Goal: Transaction & Acquisition: Purchase product/service

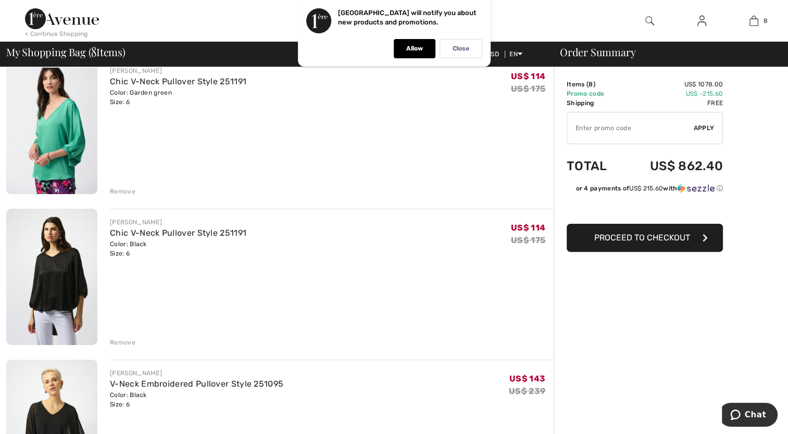
scroll to position [248, 0]
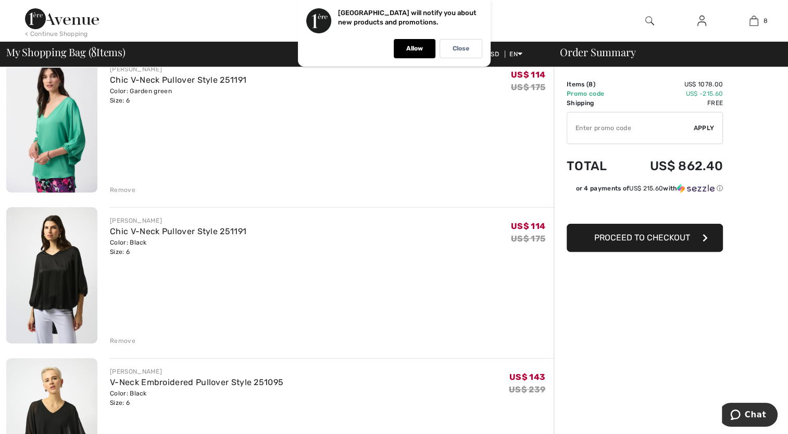
click at [54, 247] on img at bounding box center [51, 275] width 91 height 136
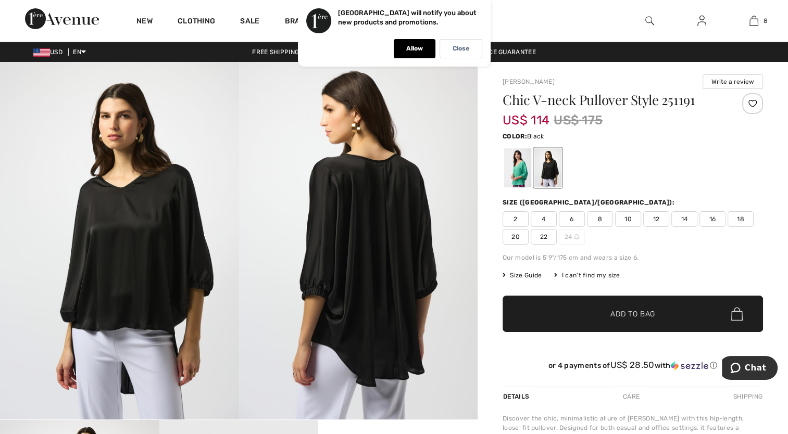
click at [414, 260] on img at bounding box center [358, 241] width 239 height 358
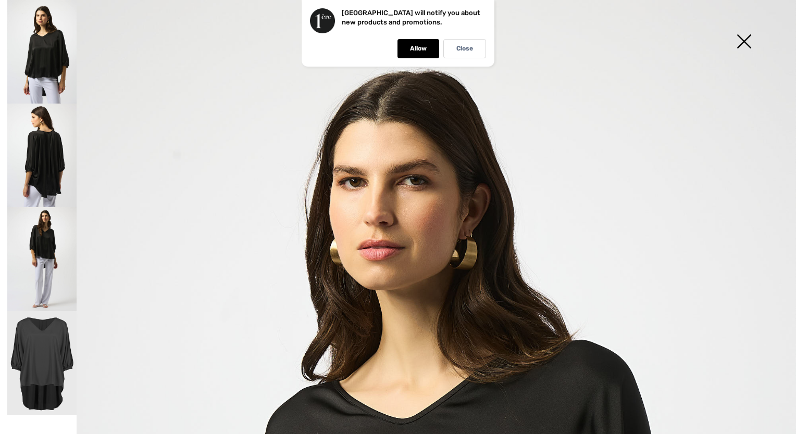
click at [49, 242] on img at bounding box center [41, 259] width 69 height 104
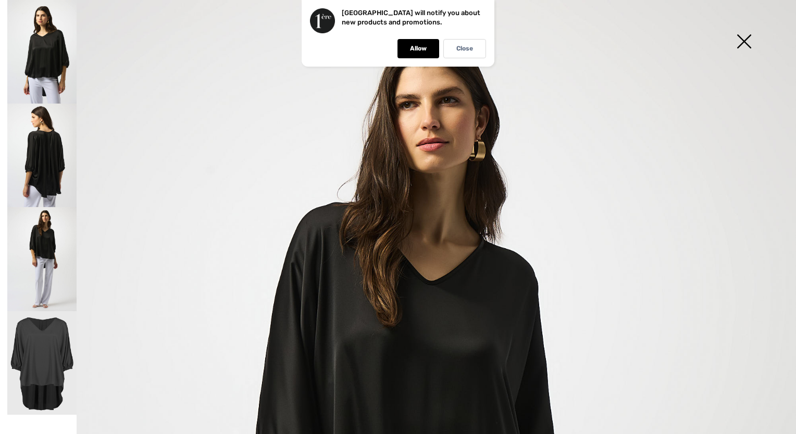
click at [49, 154] on img at bounding box center [41, 156] width 69 height 104
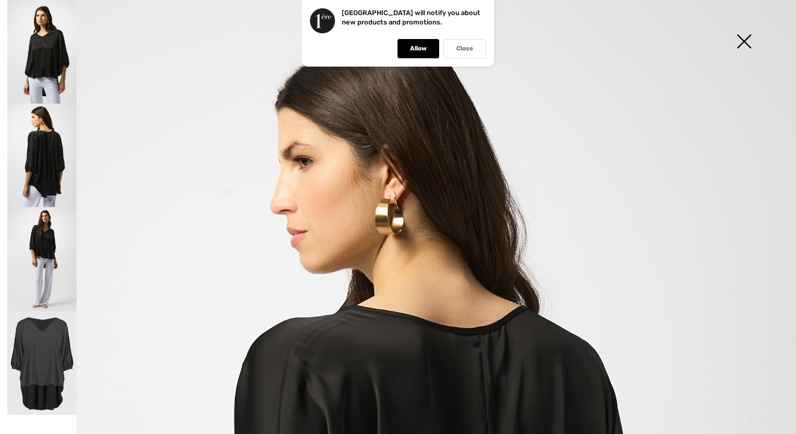
click at [49, 252] on img at bounding box center [41, 259] width 69 height 104
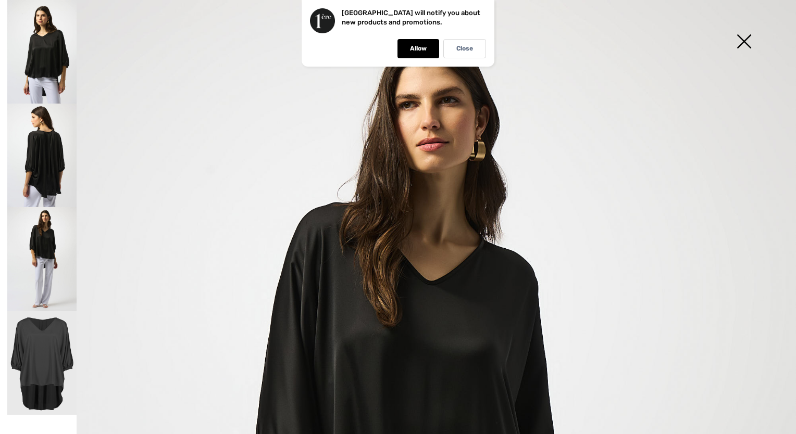
click at [49, 49] on img at bounding box center [41, 52] width 69 height 104
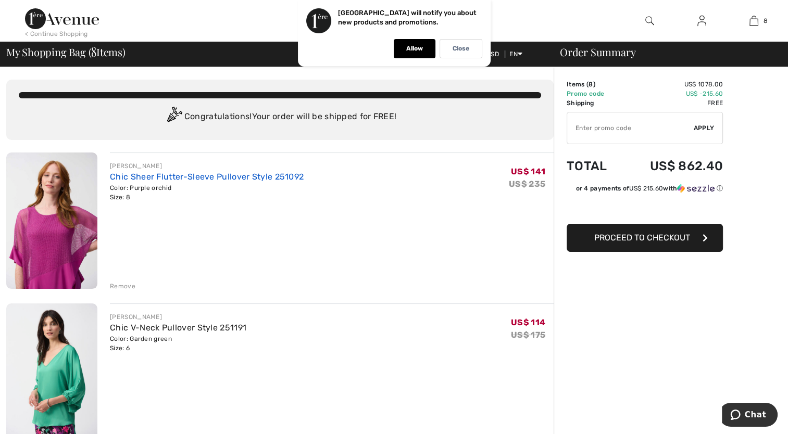
click at [154, 175] on link "Chic Sheer Flutter-Sleeve Pullover Style 251092" at bounding box center [207, 177] width 194 height 10
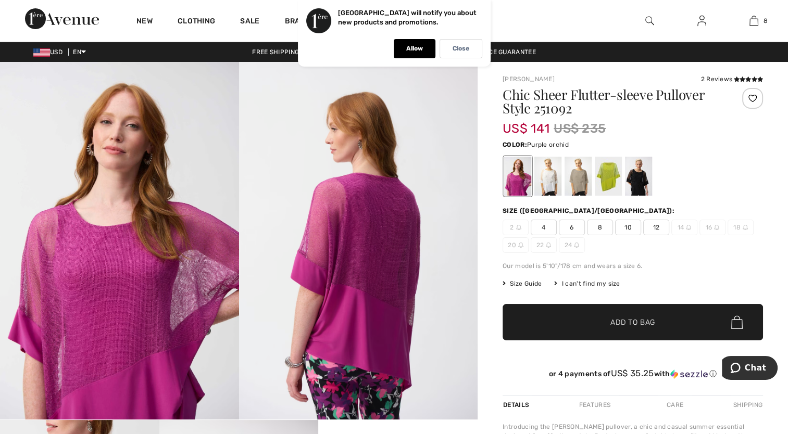
click at [573, 227] on span "6" at bounding box center [572, 228] width 26 height 16
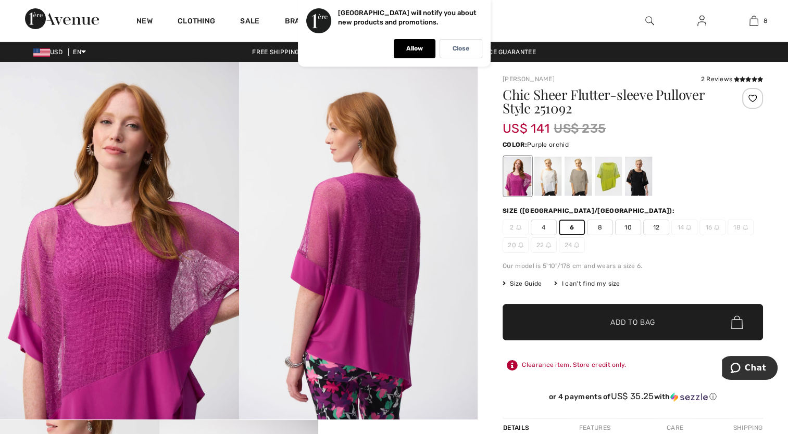
click at [562, 324] on span "✔ Added to Bag Add to Bag" at bounding box center [633, 322] width 260 height 36
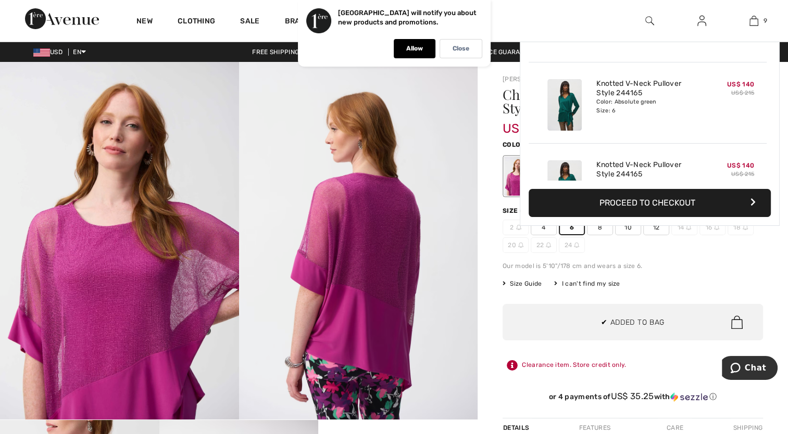
scroll to position [600, 0]
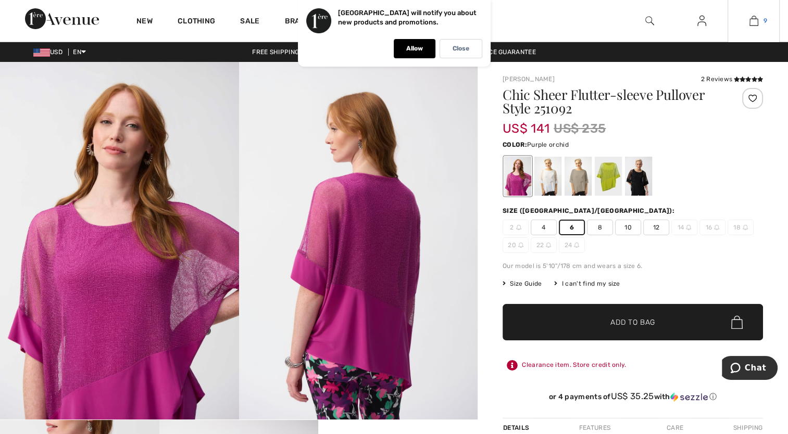
click at [752, 21] on img at bounding box center [753, 21] width 9 height 12
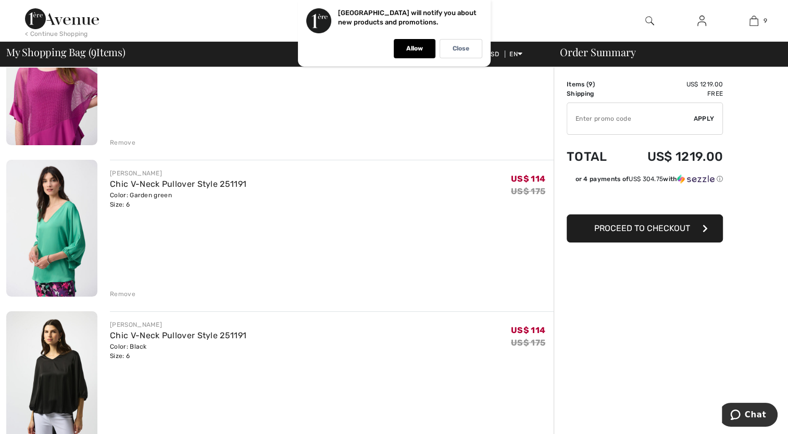
scroll to position [17, 0]
